Goal: Find contact information: Find contact information

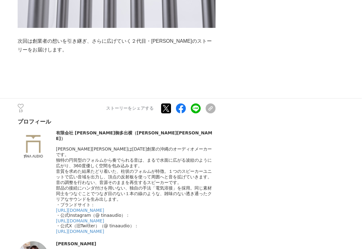
scroll to position [2840, 0]
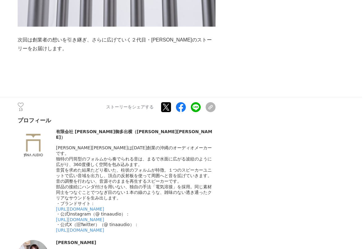
drag, startPoint x: 56, startPoint y: 159, endPoint x: 79, endPoint y: 159, distance: 23.2
click at [79, 240] on div "[PERSON_NAME]" at bounding box center [135, 242] width 159 height 5
click at [91, 217] on link "[URL][DOMAIN_NAME]" at bounding box center [80, 219] width 48 height 5
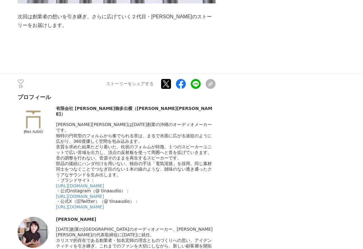
scroll to position [2865, 0]
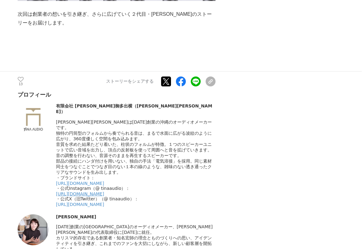
click at [104, 191] on link "[URL][DOMAIN_NAME]" at bounding box center [80, 193] width 48 height 5
click at [93, 202] on link "[URL][DOMAIN_NAME]" at bounding box center [80, 204] width 48 height 5
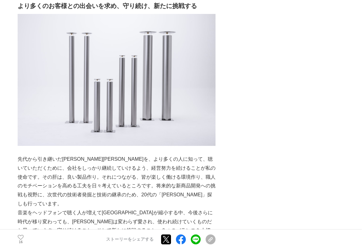
scroll to position [2841, 0]
